Goal: Task Accomplishment & Management: Complete application form

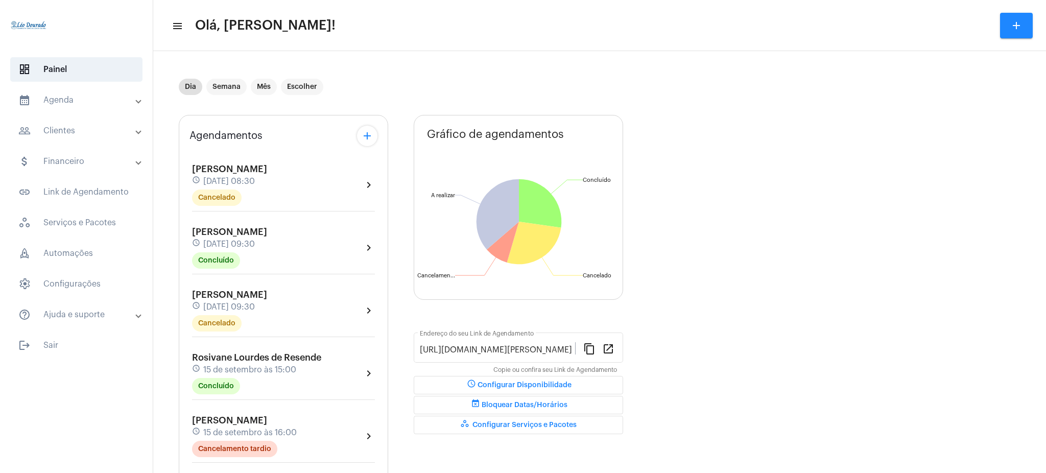
click at [101, 102] on mat-panel-title "calendar_month_outlined Agenda" at bounding box center [77, 100] width 118 height 12
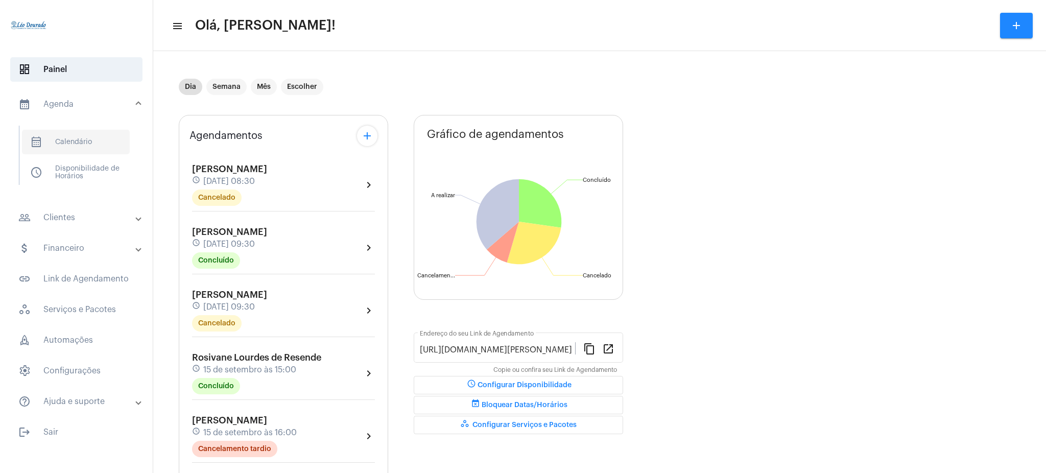
click at [86, 146] on span "calendar_month_outlined Calendário" at bounding box center [76, 142] width 108 height 25
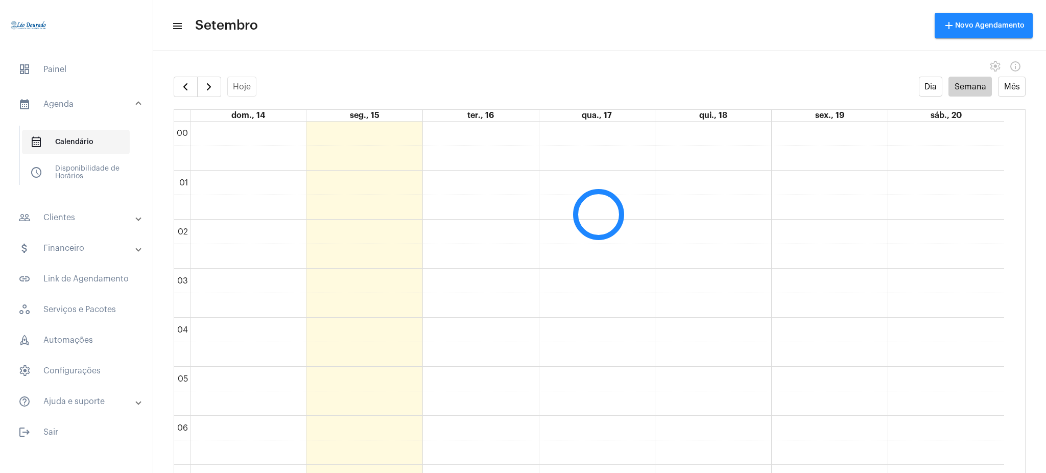
scroll to position [295, 0]
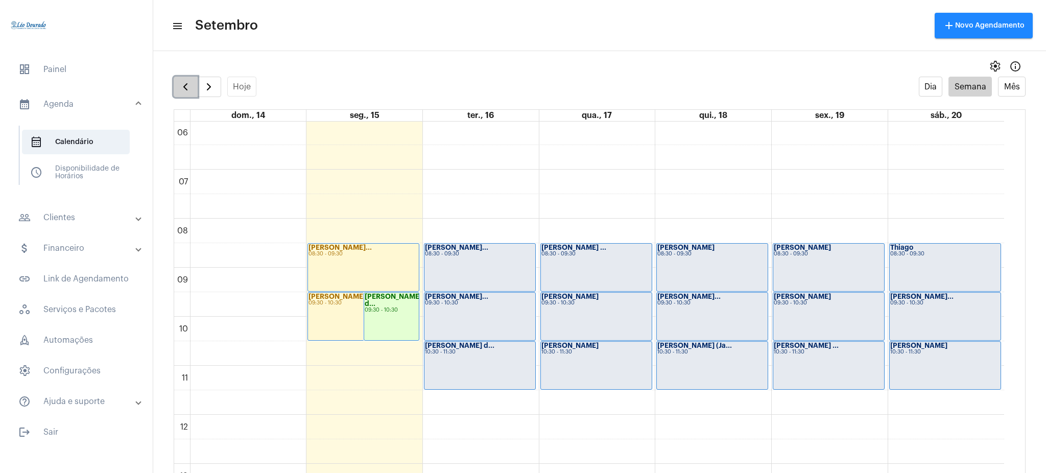
click at [183, 83] on span "button" at bounding box center [185, 87] width 12 height 12
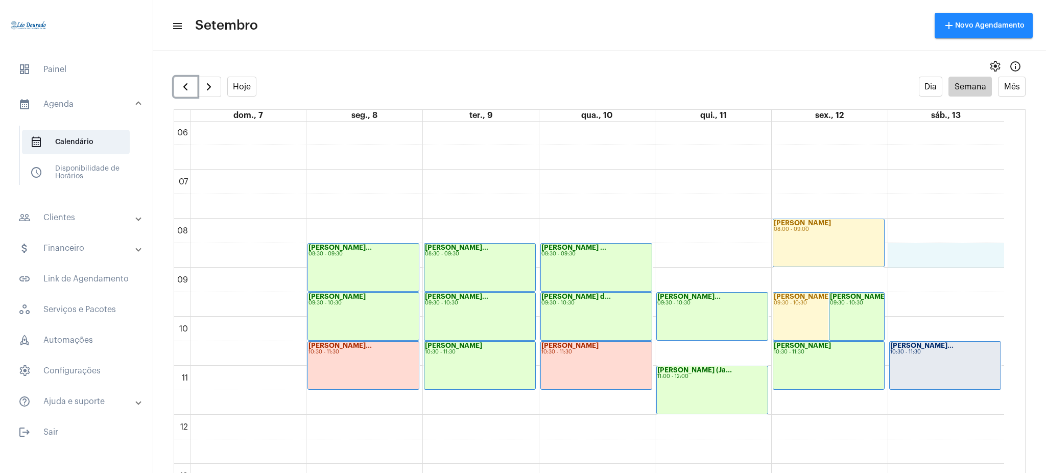
drag, startPoint x: 1004, startPoint y: 248, endPoint x: 1011, endPoint y: 253, distance: 8.5
click at [1011, 253] on div "00 01 02 03 04 05 06 07 08 09 10 11 12 13 14 15 16 17 18 19 20 21 22 23 [PERSON…" at bounding box center [599, 307] width 851 height 371
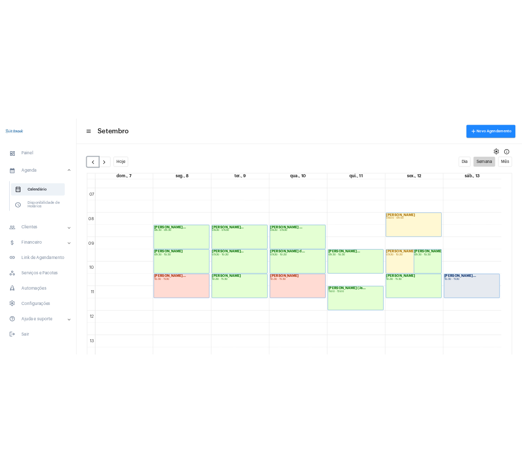
scroll to position [324, 0]
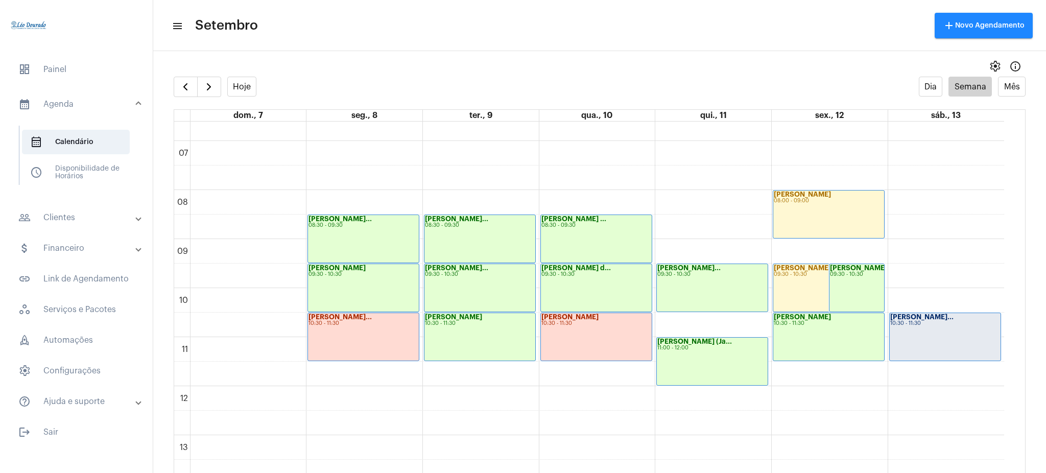
click at [105, 224] on mat-panel-title "people_outline Clientes" at bounding box center [77, 217] width 118 height 12
click at [87, 180] on span "people_outline Meus Clientes" at bounding box center [76, 174] width 108 height 25
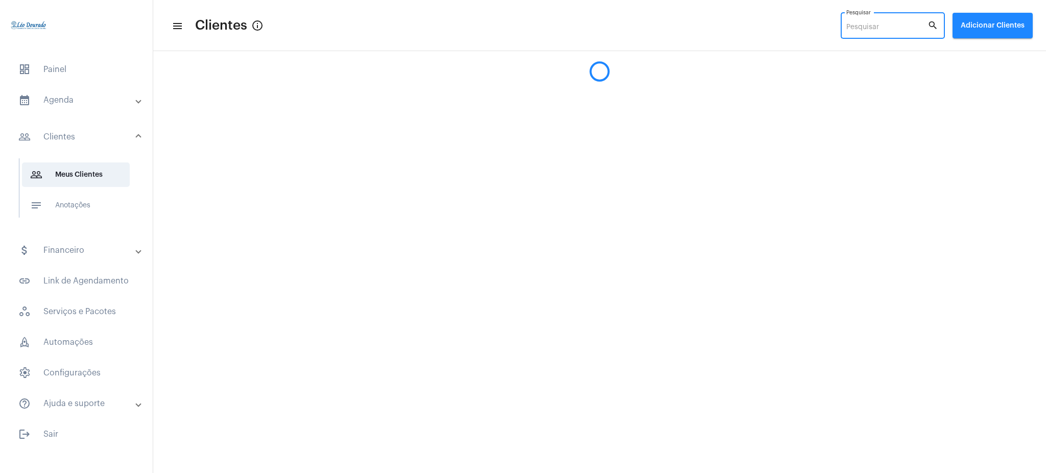
click at [880, 29] on input "Pesquisar" at bounding box center [886, 27] width 81 height 8
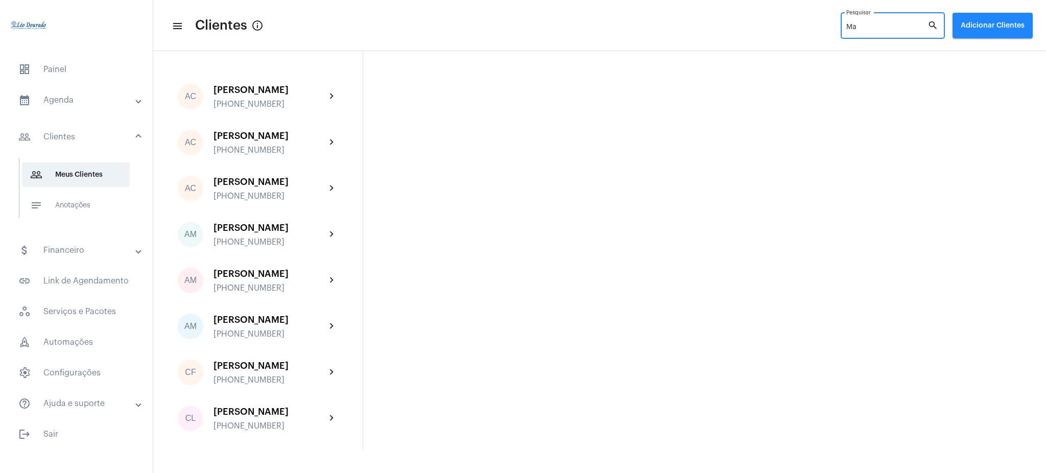
click at [863, 28] on input "Ma" at bounding box center [886, 27] width 81 height 8
type input "Ma"
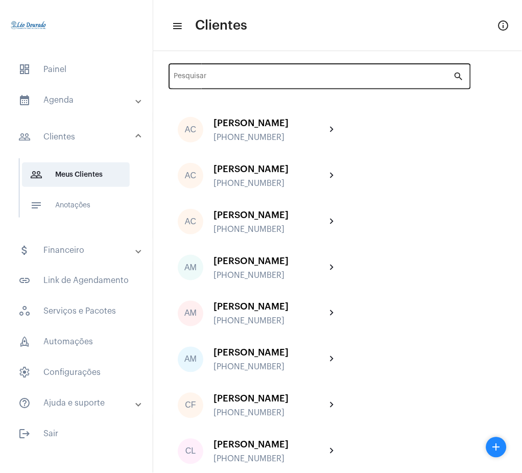
click at [234, 73] on div "Pesquisar" at bounding box center [313, 75] width 279 height 28
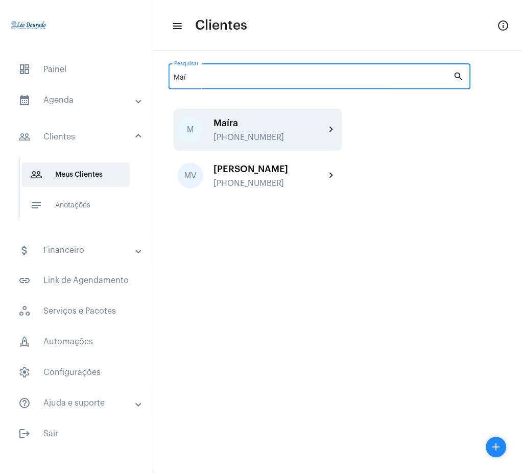
type input "Maí"
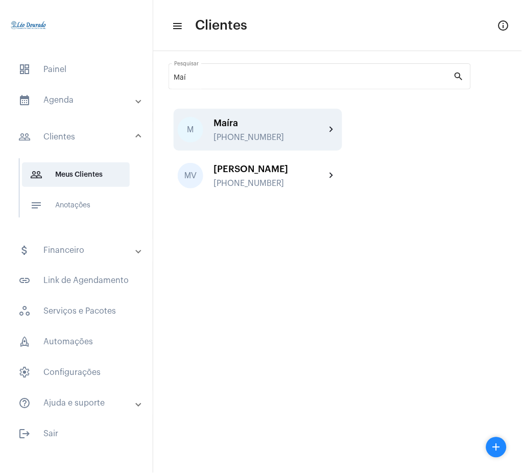
click at [312, 134] on div "[PHONE_NUMBER]" at bounding box center [270, 137] width 112 height 9
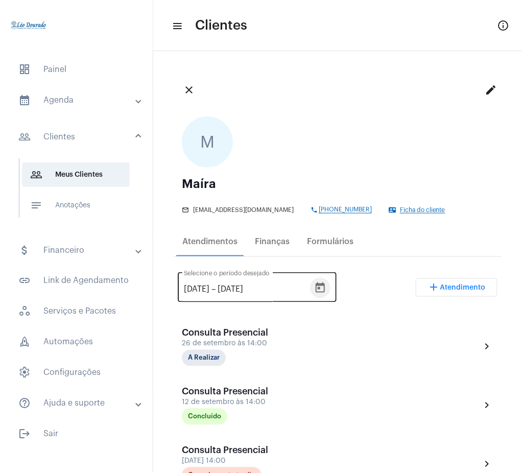
click at [326, 285] on icon "Open calendar" at bounding box center [320, 288] width 12 height 12
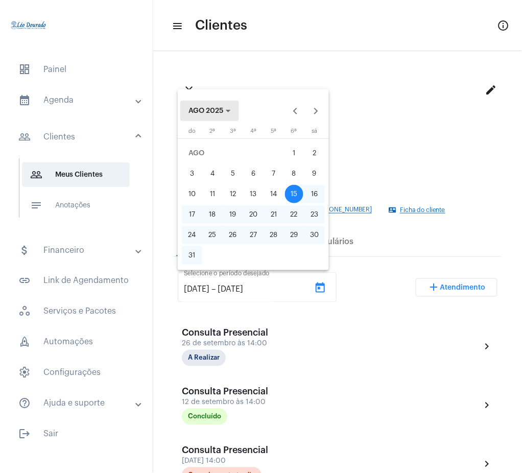
click at [201, 102] on button "AGO 2025" at bounding box center [209, 111] width 59 height 20
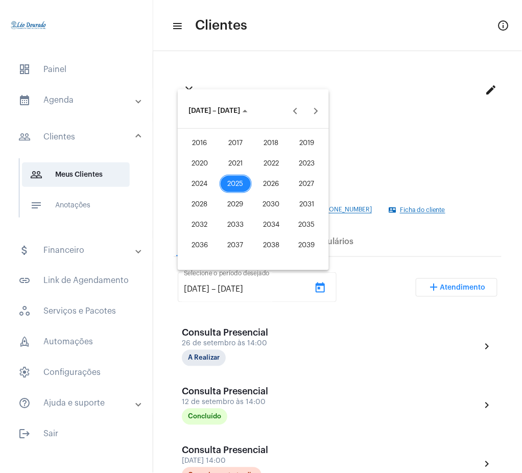
click at [242, 161] on div "2021" at bounding box center [236, 163] width 32 height 18
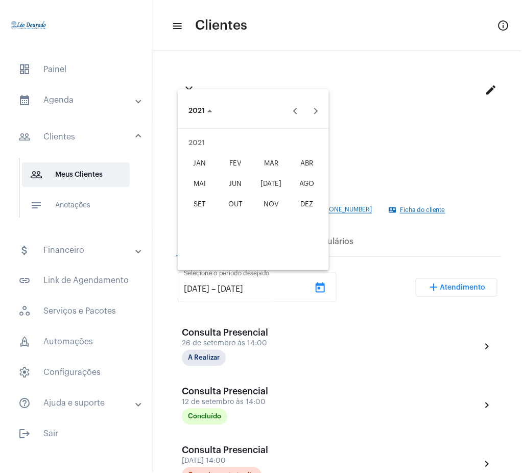
click at [199, 155] on div "JAN" at bounding box center [200, 163] width 32 height 18
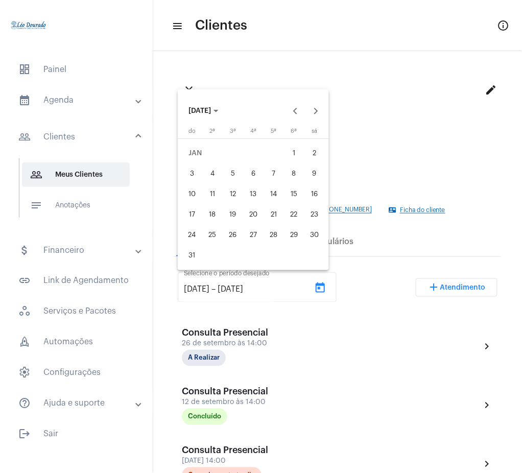
click at [298, 153] on div "1" at bounding box center [294, 153] width 18 height 18
type input "[DATE]"
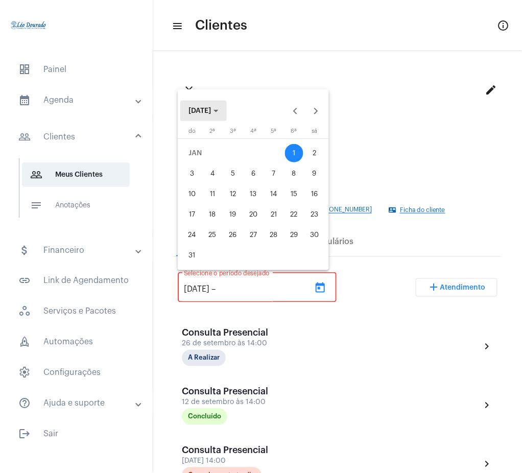
click at [219, 109] on span "[DATE]" at bounding box center [203, 110] width 30 height 7
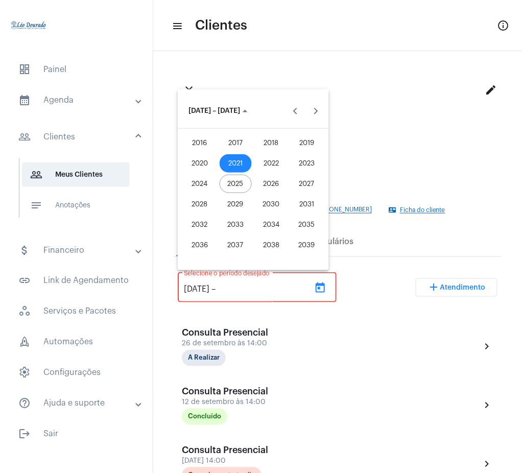
click at [226, 176] on div "2025" at bounding box center [236, 184] width 32 height 18
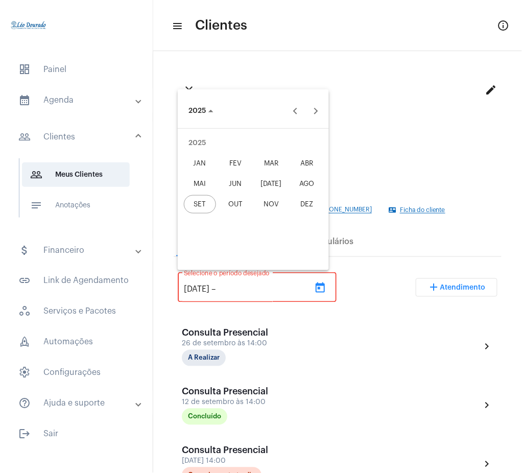
click at [205, 201] on div "SET" at bounding box center [200, 204] width 32 height 18
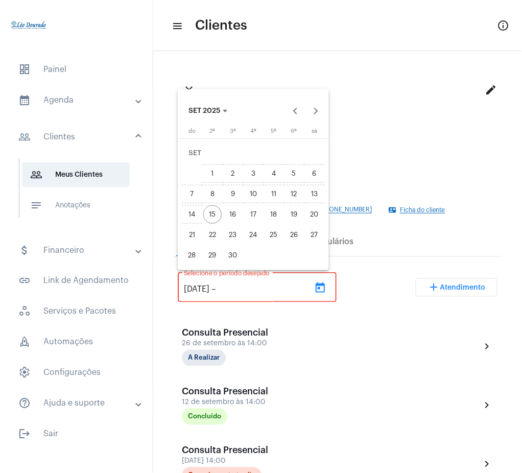
click at [212, 216] on div "15" at bounding box center [212, 214] width 18 height 18
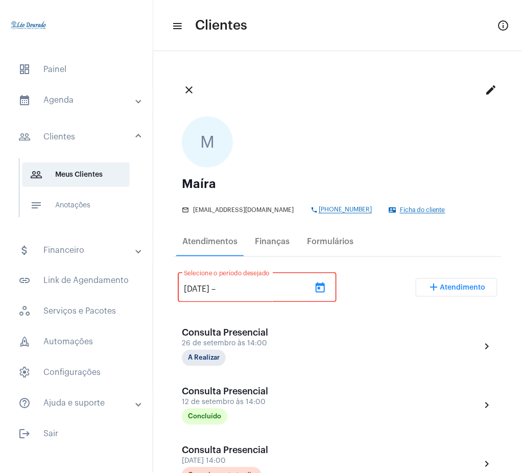
type input "[DATE]"
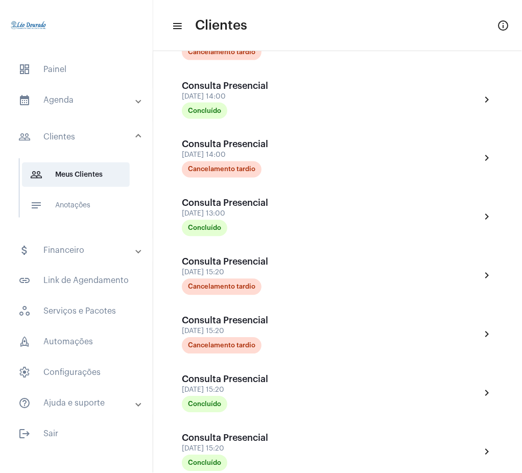
scroll to position [1006, 0]
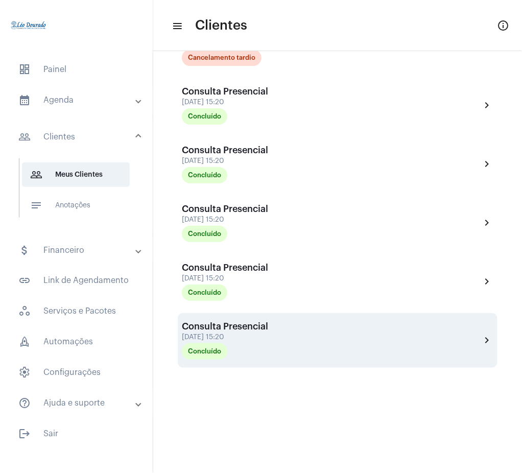
click at [481, 342] on mat-icon "chevron_right" at bounding box center [487, 340] width 12 height 12
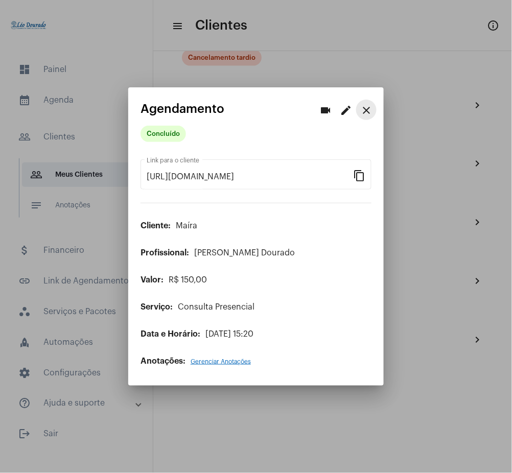
click at [365, 109] on mat-icon "close" at bounding box center [366, 110] width 12 height 12
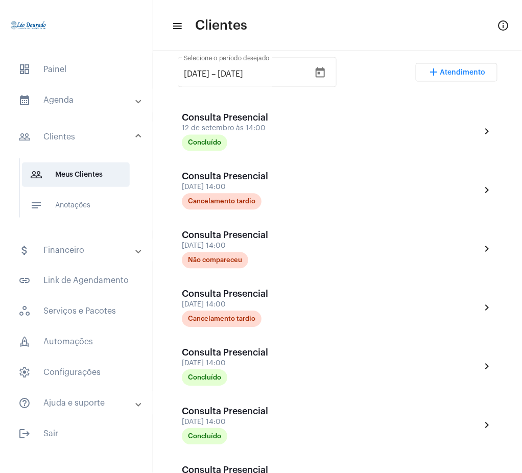
scroll to position [192, 0]
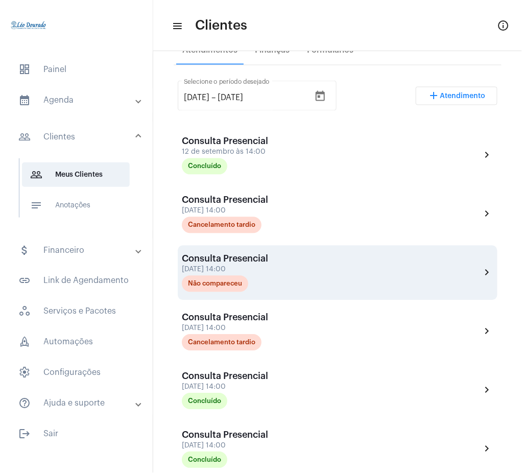
click at [436, 246] on div "Consulta Presencial [DATE] 14:00 Não compareceu chevron_right" at bounding box center [338, 273] width 320 height 55
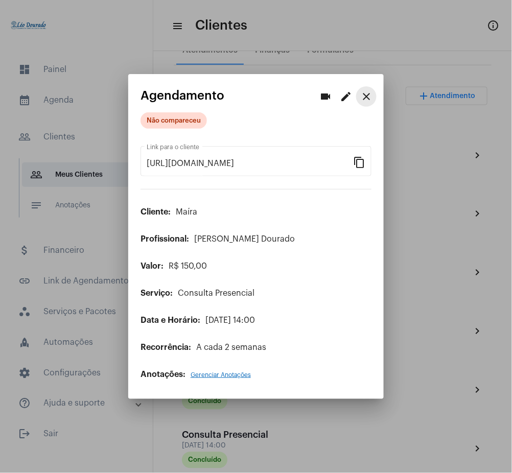
click at [364, 96] on mat-icon "close" at bounding box center [366, 96] width 12 height 12
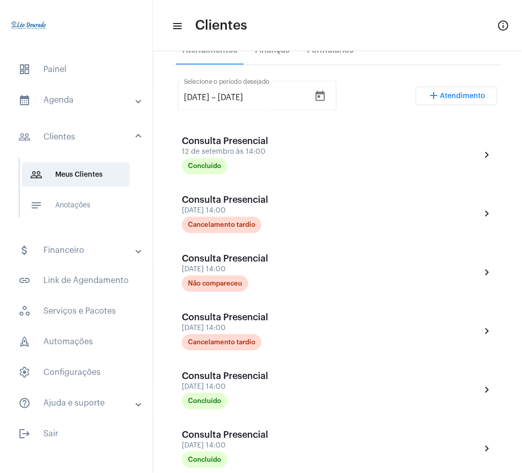
click at [132, 93] on mat-expansion-panel-header "calendar_month_outlined Agenda" at bounding box center [79, 100] width 147 height 25
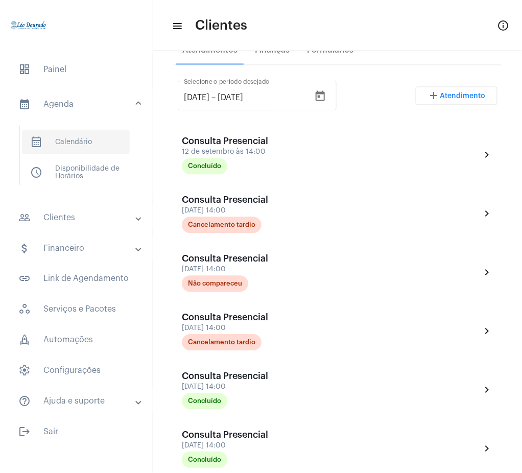
click at [60, 147] on span "calendar_month_outlined Calendário" at bounding box center [76, 142] width 108 height 25
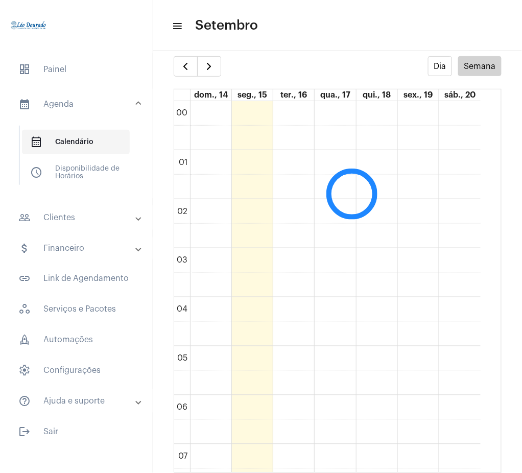
scroll to position [295, 0]
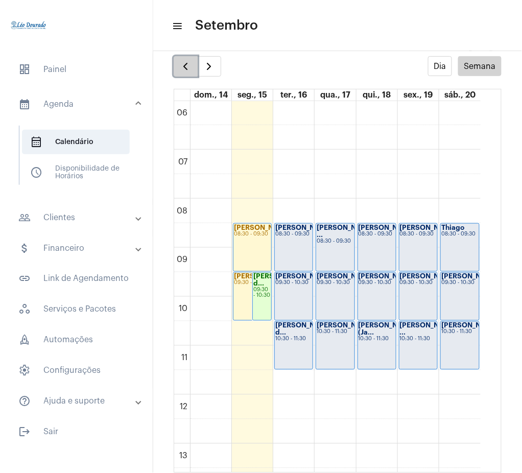
click at [179, 63] on span "button" at bounding box center [185, 66] width 12 height 12
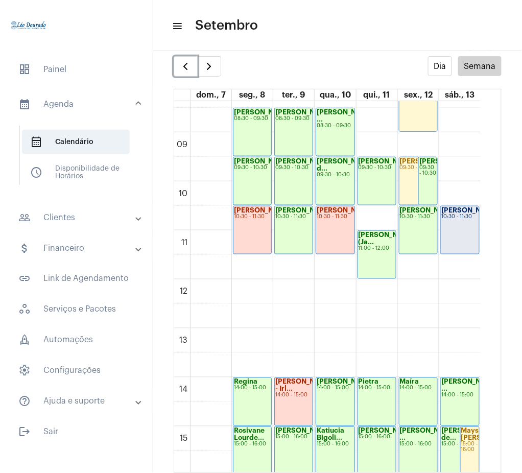
scroll to position [399, 0]
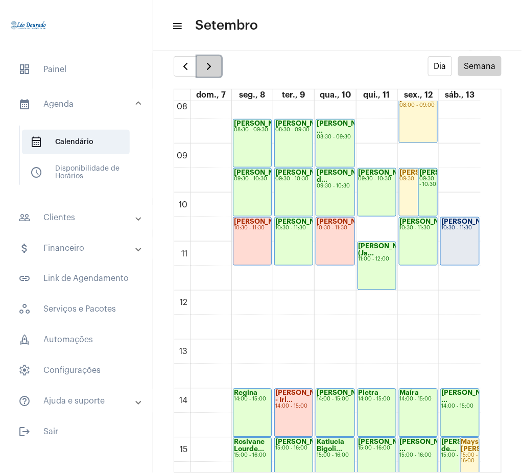
click at [206, 68] on span "button" at bounding box center [209, 66] width 12 height 12
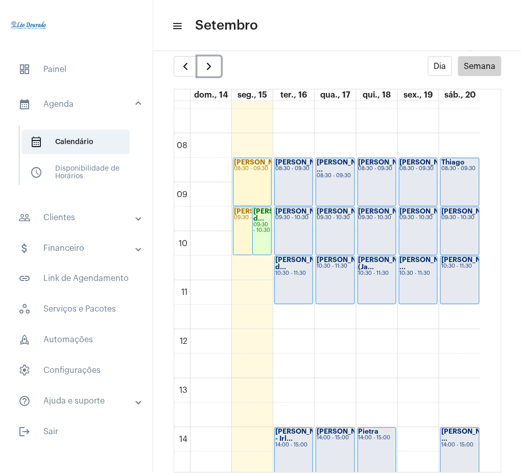
scroll to position [355, 0]
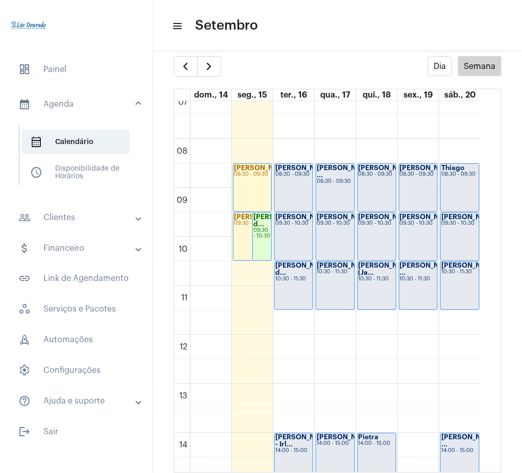
click at [489, 242] on td "00 01 02 03 04 05 06 07 08 09 10 11 12 13 14 15 16 17 18 19 20 21 22 23 [PERSON…" at bounding box center [337, 287] width 327 height 372
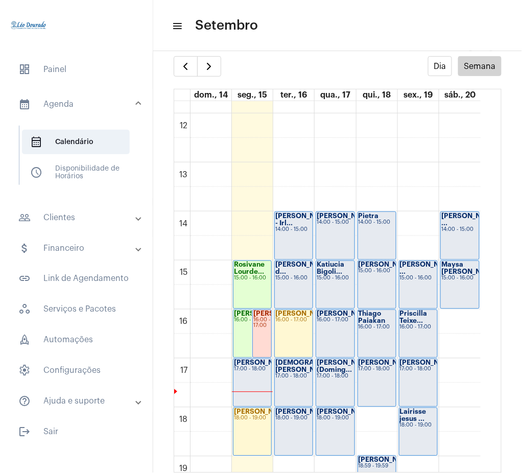
scroll to position [584, 0]
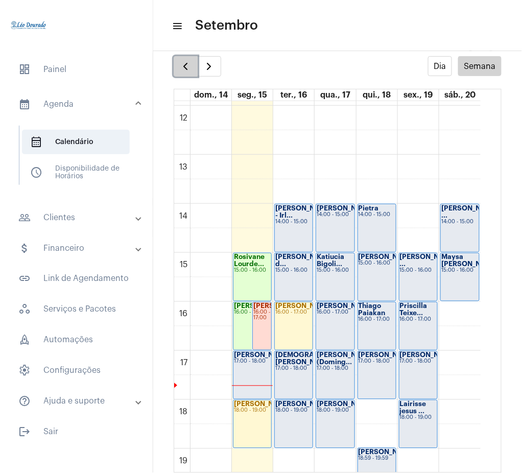
click at [185, 73] on button "button" at bounding box center [186, 66] width 24 height 20
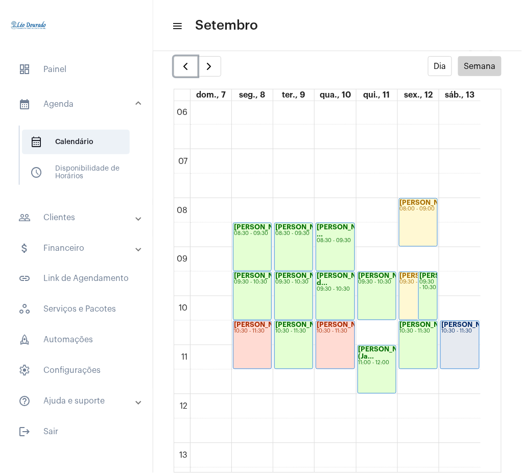
click at [451, 350] on div "[PERSON_NAME]... 10:30 - 11:30" at bounding box center [460, 345] width 38 height 48
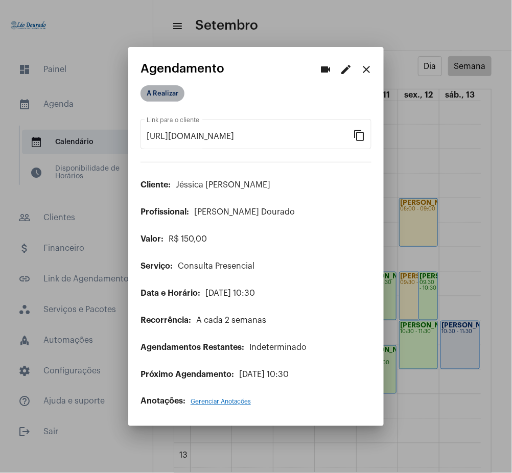
click at [154, 89] on mat-chip "A Realizar" at bounding box center [162, 93] width 44 height 16
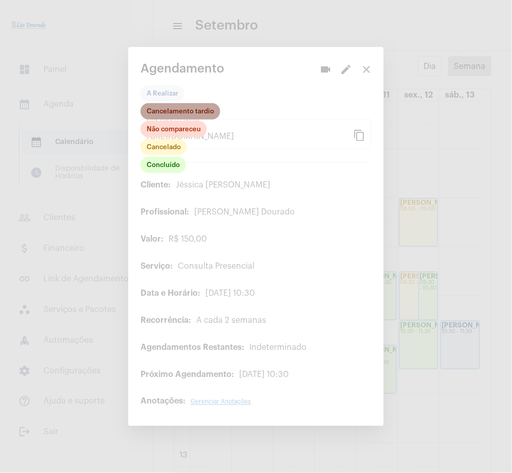
click at [181, 111] on mat-chip "Cancelamento tardio" at bounding box center [180, 111] width 80 height 16
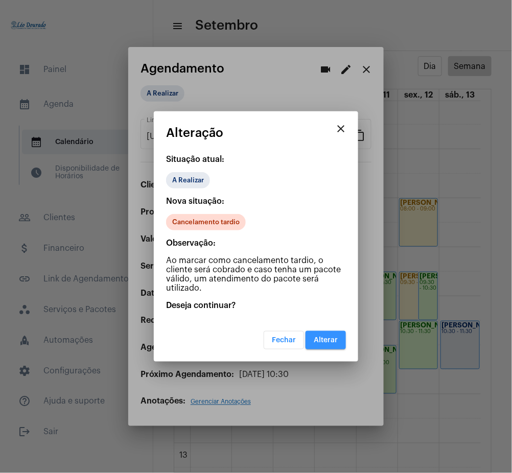
click at [323, 336] on button "Alterar" at bounding box center [325, 340] width 40 height 18
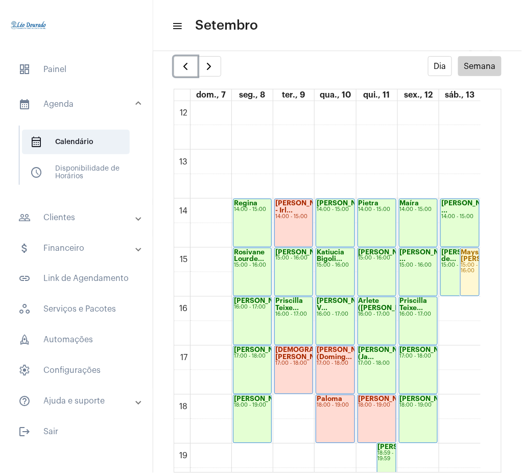
scroll to position [574, 0]
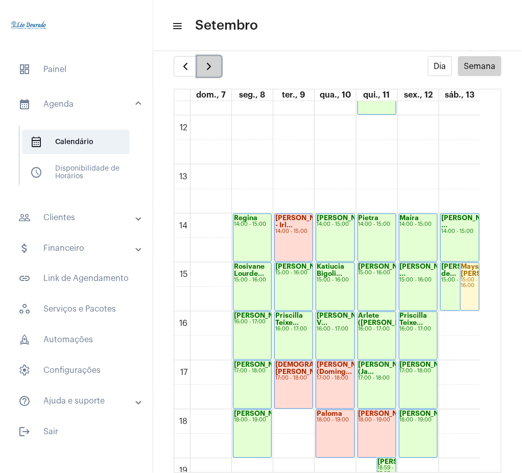
click at [201, 62] on button "button" at bounding box center [209, 66] width 24 height 20
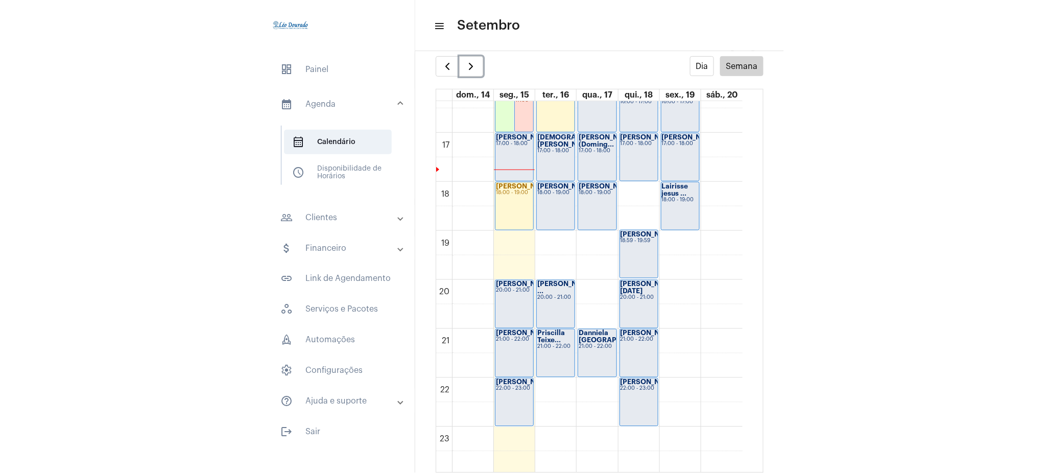
scroll to position [805, 0]
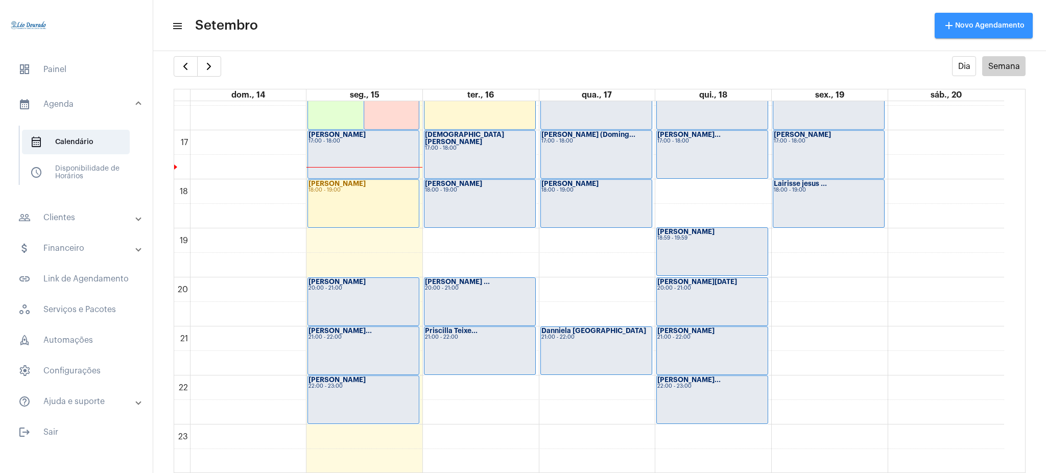
click at [969, 28] on span "add Novo Agendamento" at bounding box center [984, 25] width 82 height 7
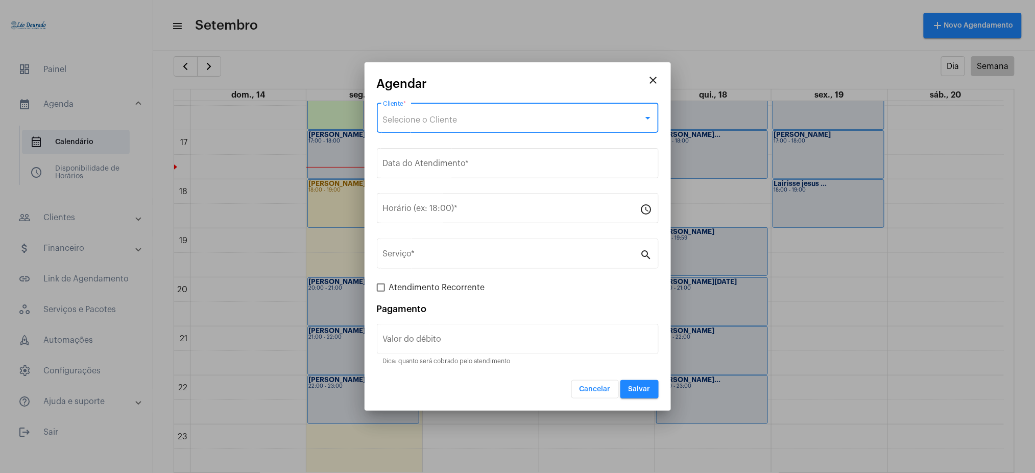
click at [407, 122] on span "Selecione o Cliente" at bounding box center [420, 120] width 75 height 8
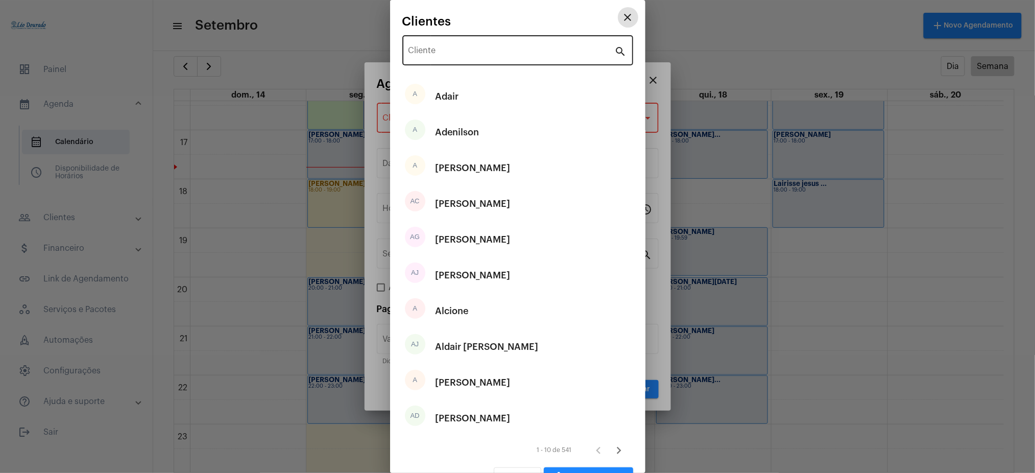
click at [480, 52] on input "Cliente" at bounding box center [512, 52] width 206 height 9
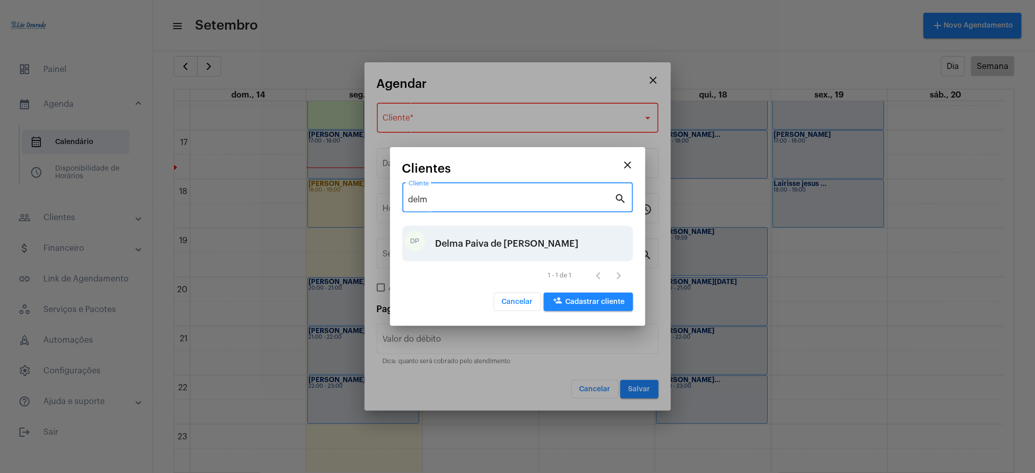
type input "delm"
click at [506, 248] on div "Delma Paiva de [PERSON_NAME]" at bounding box center [508, 243] width 144 height 31
type input "R$"
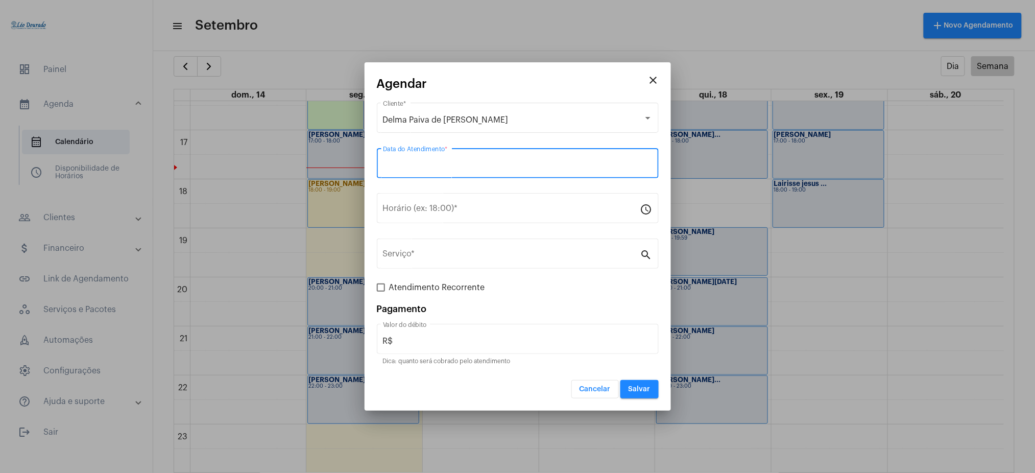
click at [440, 162] on input "Data do Atendimento *" at bounding box center [518, 165] width 270 height 9
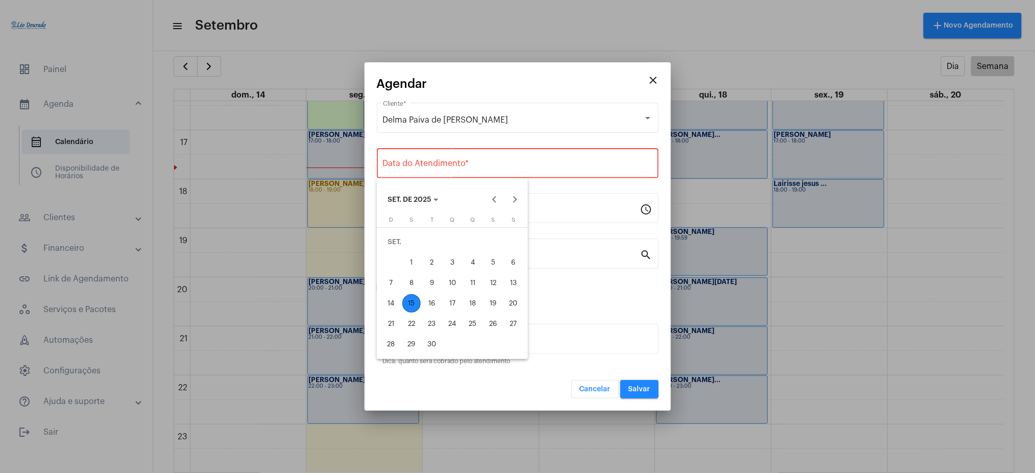
click at [415, 299] on div "15" at bounding box center [412, 303] width 18 height 18
type input "[DATE]"
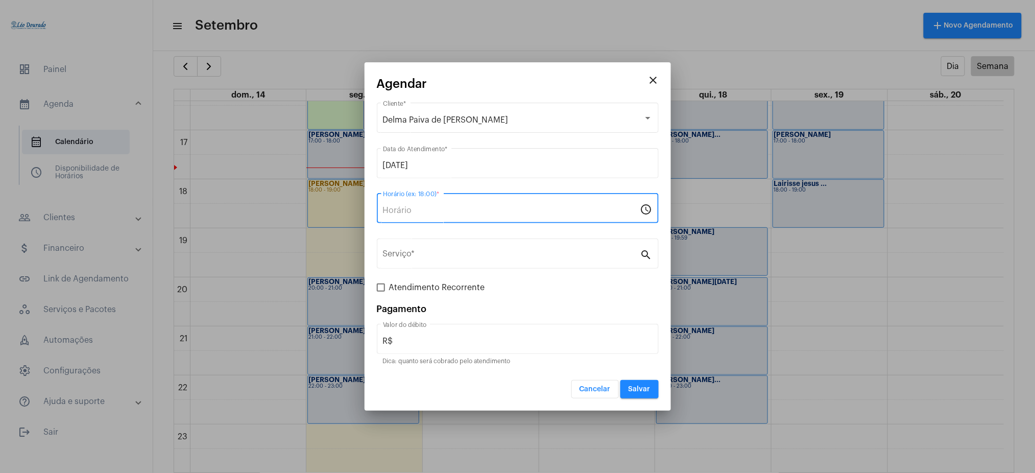
click at [407, 208] on input "Horário (ex: 18:00) *" at bounding box center [511, 210] width 257 height 9
type input "18:15"
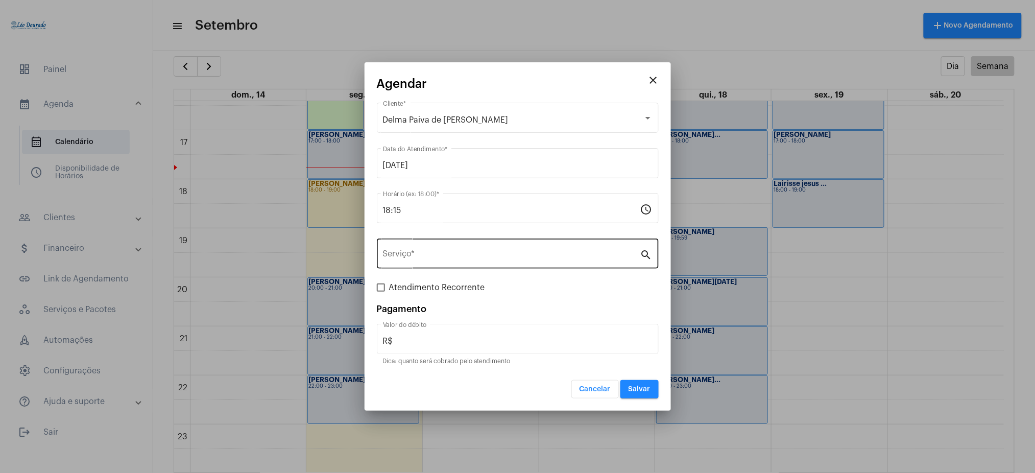
click at [443, 250] on div "Serviço *" at bounding box center [511, 253] width 257 height 32
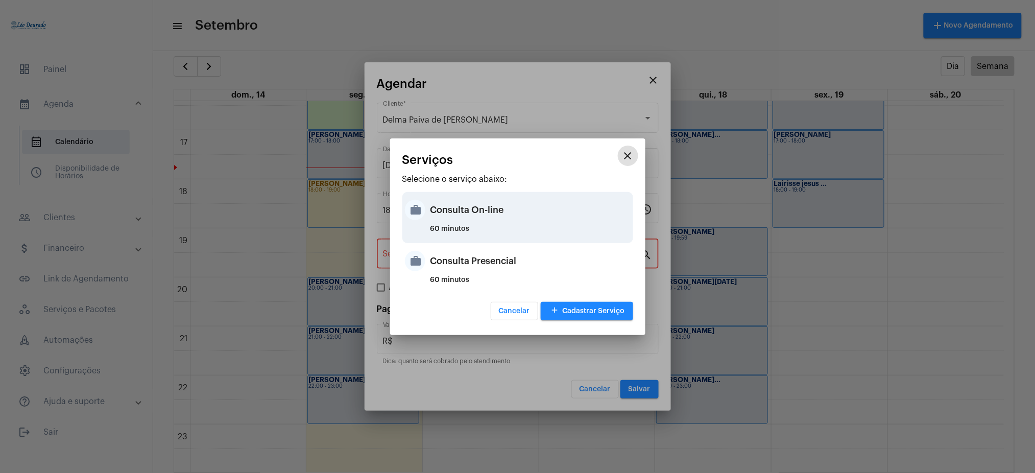
click at [503, 219] on div "Consulta On-line" at bounding box center [531, 210] width 200 height 31
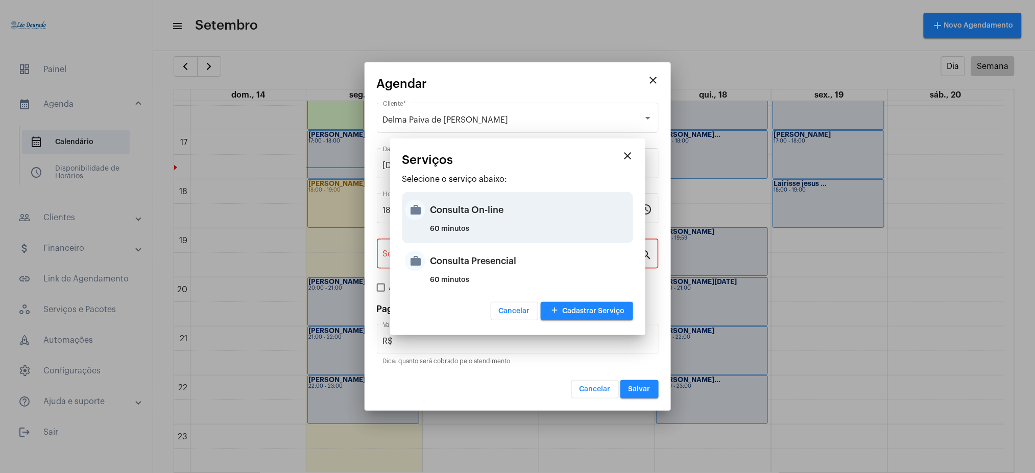
type input "Consulta On-line"
type input "R$ 150"
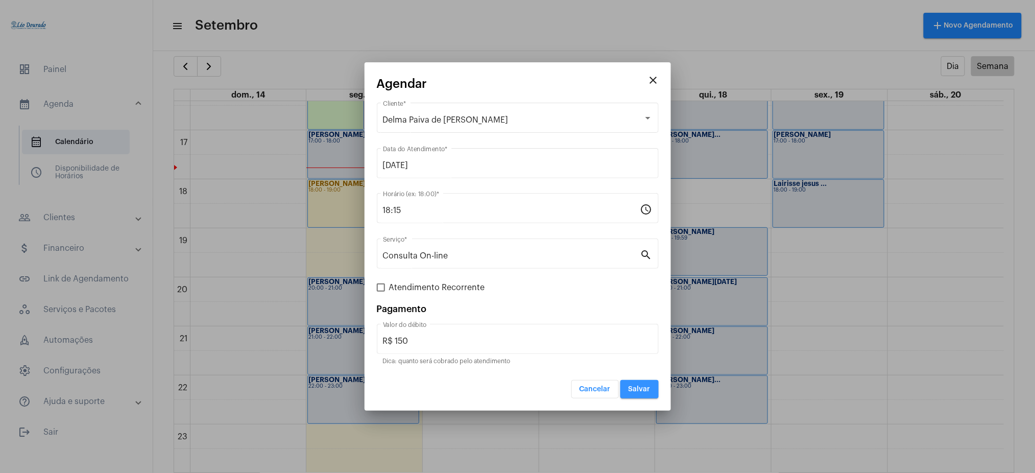
click at [643, 389] on span "Salvar" at bounding box center [640, 389] width 22 height 7
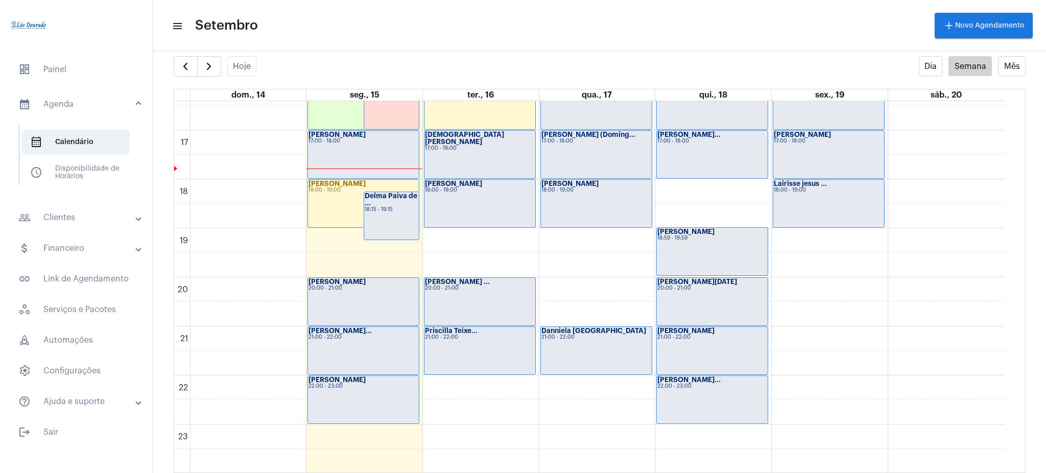
click at [359, 153] on div "[PERSON_NAME] 17:00 - 18:00" at bounding box center [363, 155] width 111 height 48
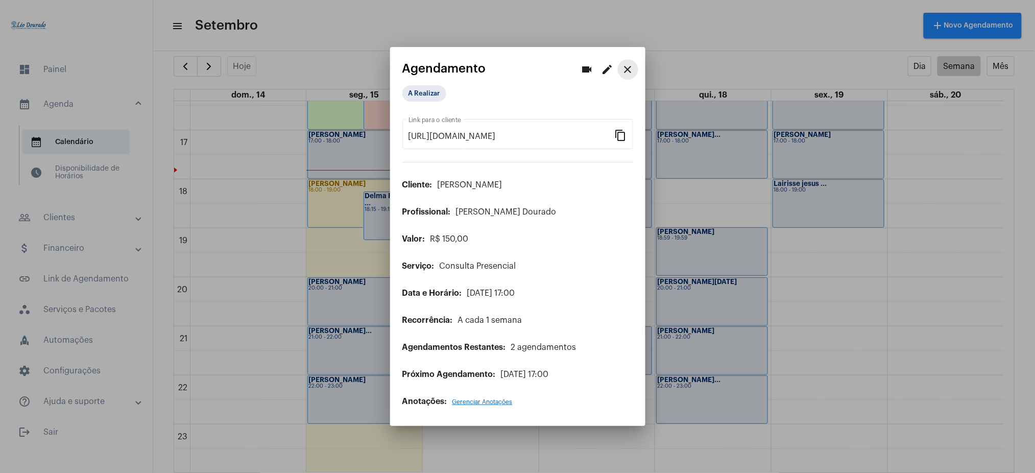
click at [626, 62] on button "close" at bounding box center [628, 69] width 20 height 20
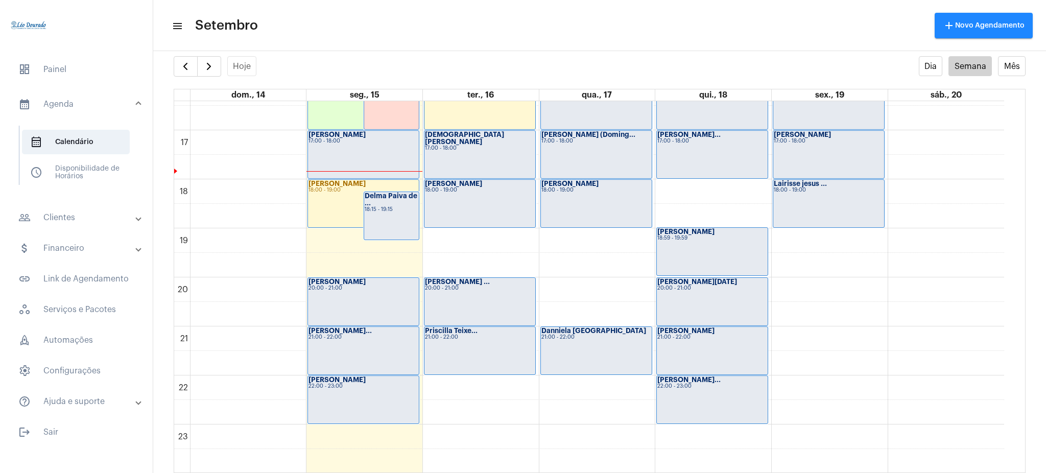
click at [90, 221] on mat-panel-title "people_outline Clientes" at bounding box center [77, 217] width 118 height 12
click at [87, 182] on span "people_outline Meus Clientes" at bounding box center [76, 174] width 108 height 25
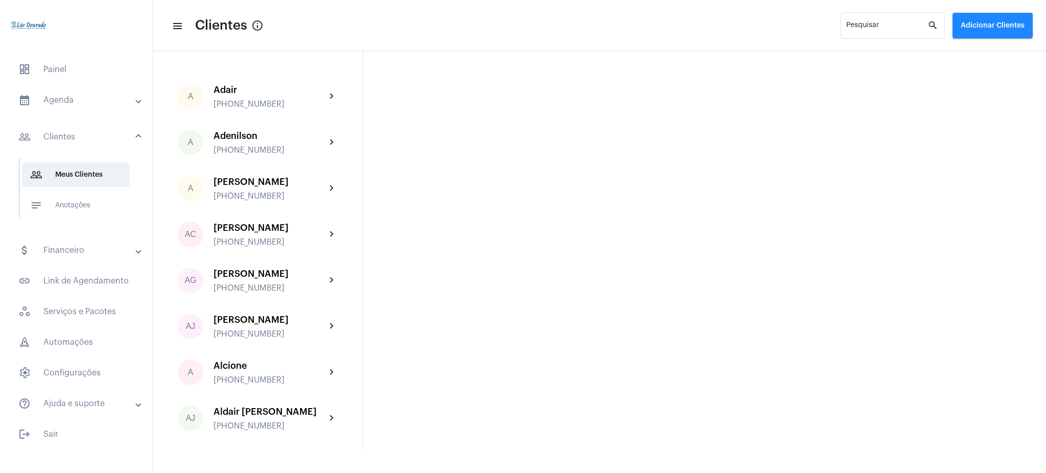
click at [71, 109] on mat-expansion-panel-header "calendar_month_outlined Agenda" at bounding box center [79, 100] width 147 height 25
click at [105, 146] on span "calendar_month_outlined Calendário" at bounding box center [76, 142] width 108 height 25
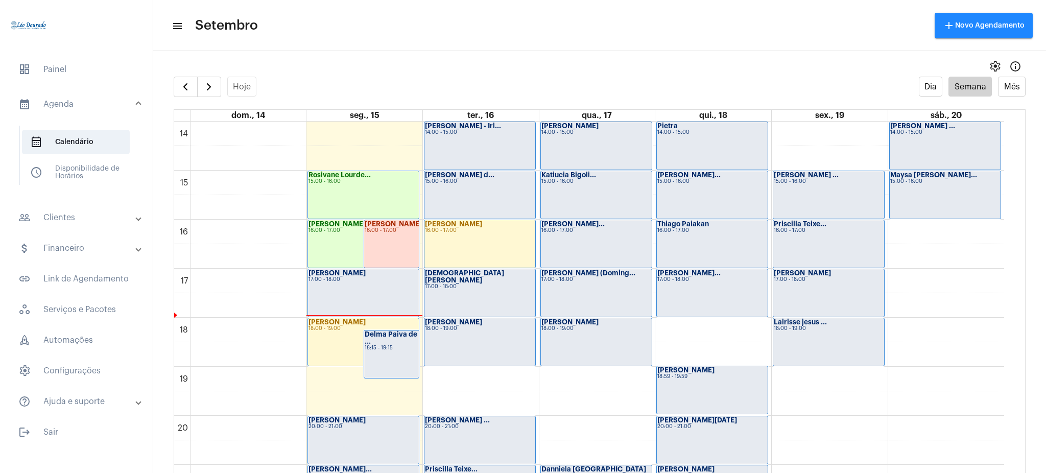
scroll to position [721, 0]
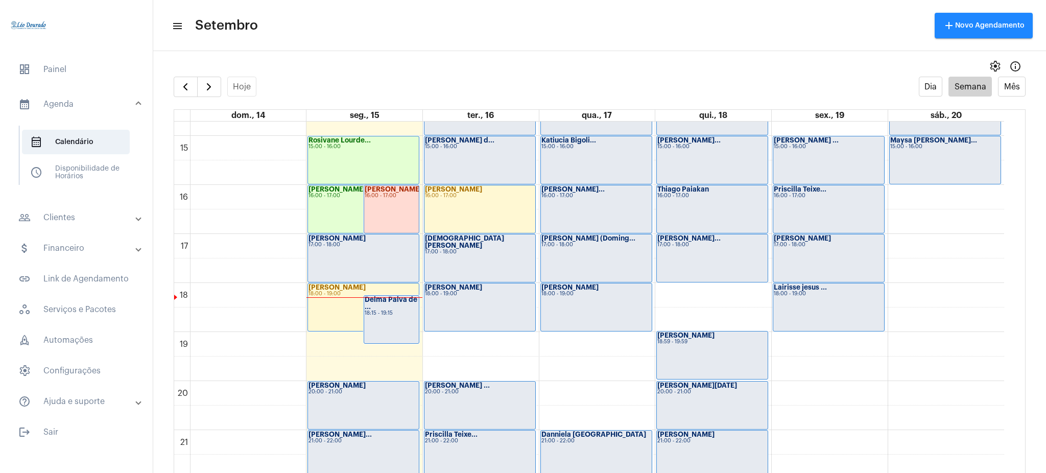
click at [592, 251] on div "[PERSON_NAME] (Doming... 17:00 - 18:00" at bounding box center [596, 258] width 111 height 48
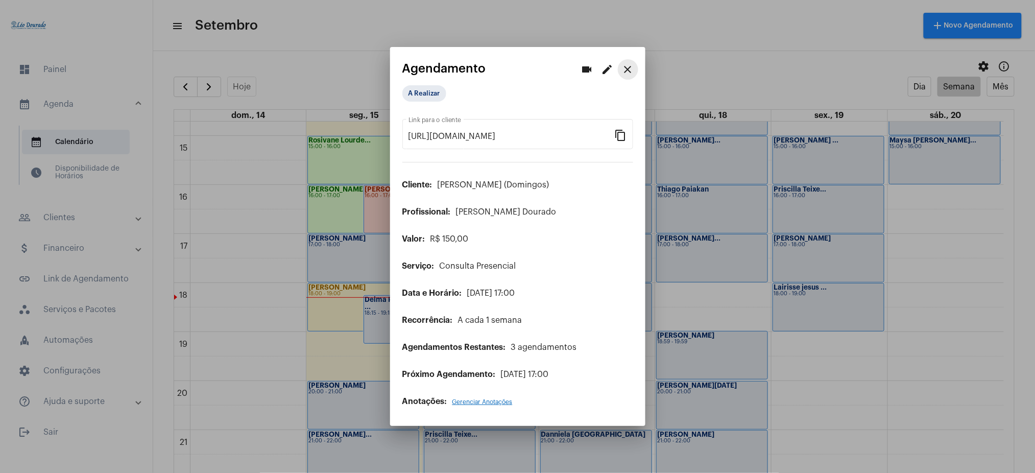
click at [630, 72] on mat-icon "close" at bounding box center [628, 69] width 12 height 12
